Goal: Information Seeking & Learning: Understand process/instructions

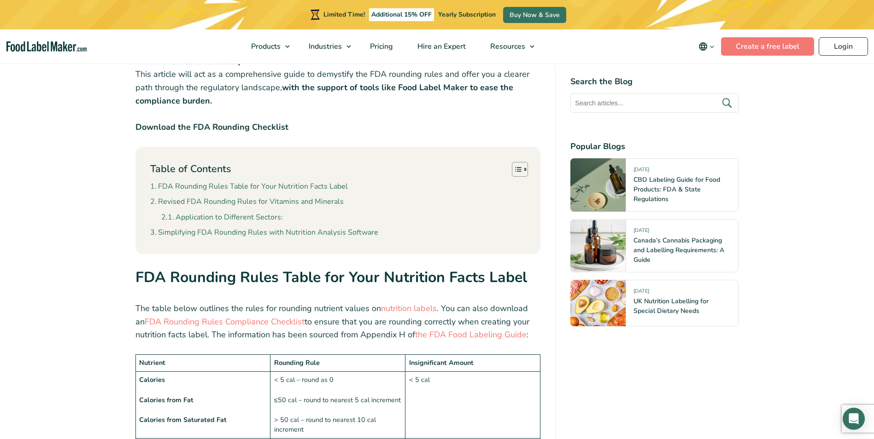
scroll to position [599, 0]
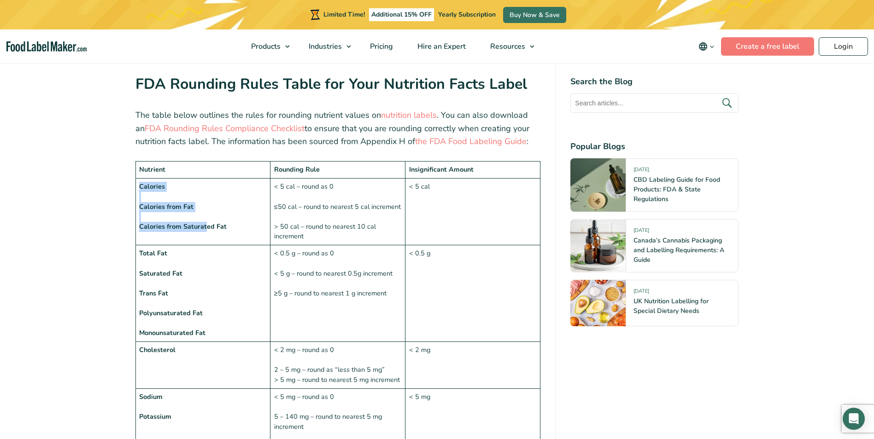
drag, startPoint x: 181, startPoint y: 181, endPoint x: 204, endPoint y: 228, distance: 52.3
click at [204, 228] on td "Calories Calories from Fat Calories from Saturated Fat" at bounding box center [202, 212] width 135 height 67
click at [204, 228] on strong "Calories from Saturated Fat" at bounding box center [182, 226] width 87 height 9
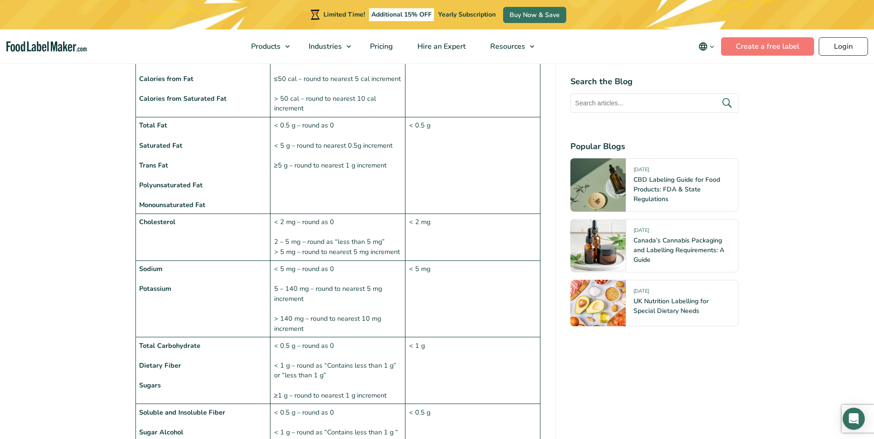
scroll to position [737, 0]
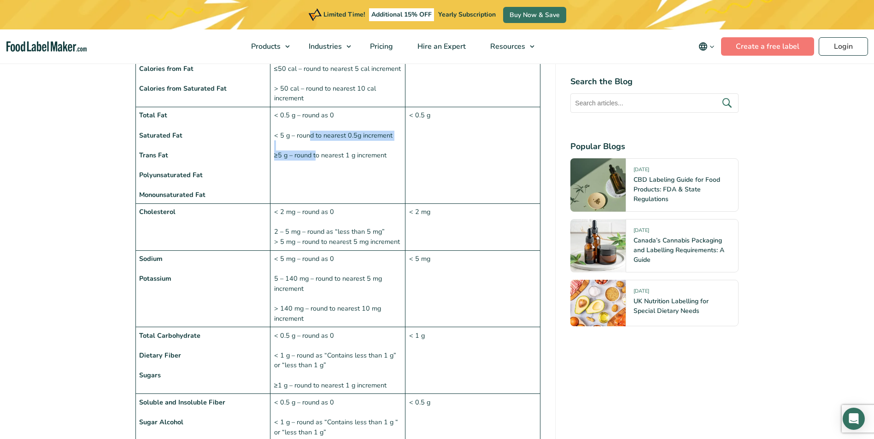
drag, startPoint x: 309, startPoint y: 133, endPoint x: 315, endPoint y: 154, distance: 22.0
click at [315, 154] on td "< 0.5 g – round as 0 < 5 g – round to nearest 0.5g increment ≥5 g – round to ne…" at bounding box center [337, 155] width 135 height 97
click at [316, 154] on td "< 0.5 g – round as 0 < 5 g – round to nearest 0.5g increment ≥5 g – round to ne…" at bounding box center [337, 155] width 135 height 97
drag, startPoint x: 375, startPoint y: 135, endPoint x: 289, endPoint y: 134, distance: 86.1
click at [289, 134] on td "< 0.5 g – round as 0 < 5 g – round to nearest 0.5g increment ≥5 g – round to ne…" at bounding box center [337, 155] width 135 height 97
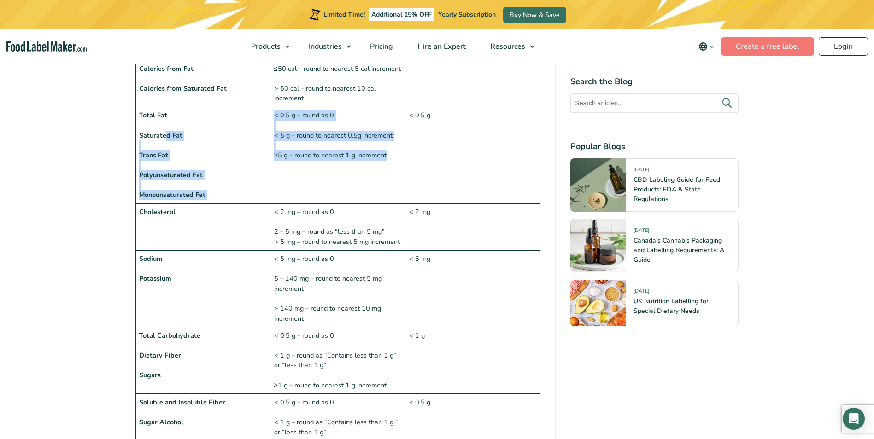
drag, startPoint x: 165, startPoint y: 135, endPoint x: 390, endPoint y: 172, distance: 227.8
click at [390, 172] on tr "Total Fat Saturated Fat Trans Fat Polyunsaturated Fat Monounsaturated Fat < 0.5…" at bounding box center [337, 155] width 405 height 97
drag, startPoint x: 390, startPoint y: 172, endPoint x: 317, endPoint y: 170, distance: 72.8
click at [312, 170] on td "< 0.5 g – round as 0 < 5 g – round to nearest 0.5g increment ≥5 g – round to ne…" at bounding box center [337, 155] width 135 height 97
drag, startPoint x: 370, startPoint y: 151, endPoint x: 250, endPoint y: 146, distance: 120.3
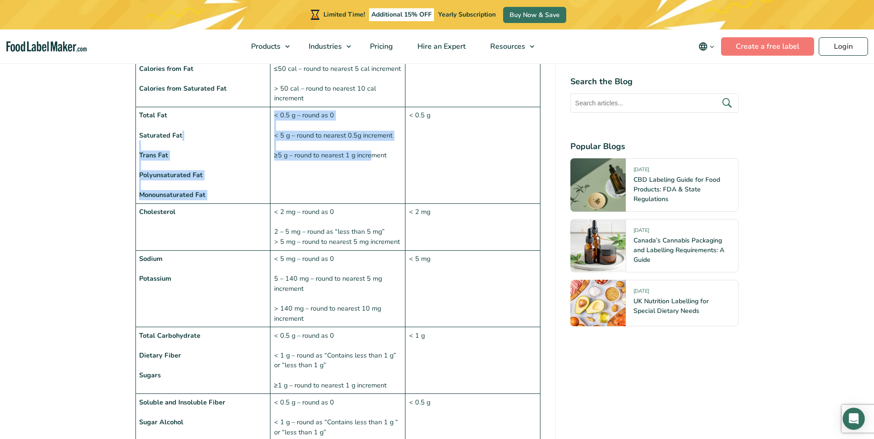
click at [250, 146] on tr "Total Fat Saturated Fat Trans Fat Polyunsaturated Fat Monounsaturated Fat < 0.5…" at bounding box center [337, 155] width 405 height 97
click at [250, 146] on td "Total Fat Saturated Fat Trans Fat Polyunsaturated Fat Monounsaturated Fat" at bounding box center [202, 155] width 135 height 97
drag, startPoint x: 149, startPoint y: 159, endPoint x: 301, endPoint y: 162, distance: 152.5
click at [301, 162] on tr "Total Fat Saturated Fat Trans Fat Polyunsaturated Fat Monounsaturated Fat < 0.5…" at bounding box center [337, 155] width 405 height 97
click at [301, 162] on td "< 0.5 g – round as 0 < 5 g – round to nearest 0.5g increment ≥5 g – round to ne…" at bounding box center [337, 155] width 135 height 97
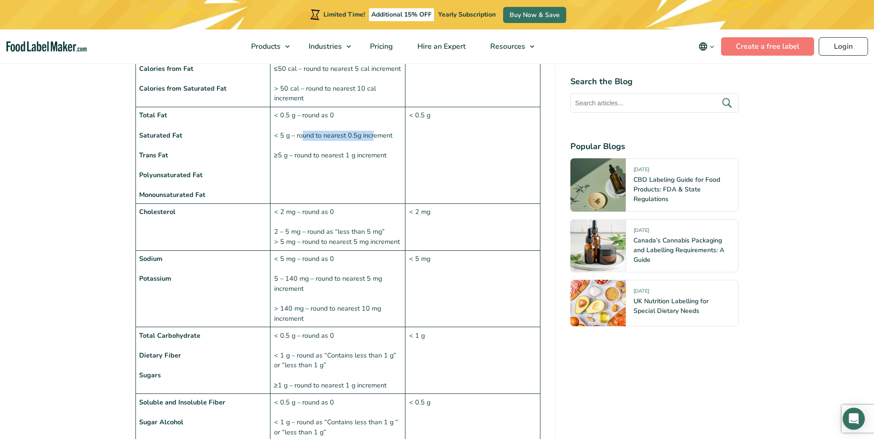
drag, startPoint x: 302, startPoint y: 137, endPoint x: 372, endPoint y: 139, distance: 69.6
click at [372, 139] on td "< 0.5 g – round as 0 < 5 g – round to nearest 0.5g increment ≥5 g – round to ne…" at bounding box center [337, 155] width 135 height 97
